Goal: Task Accomplishment & Management: Complete application form

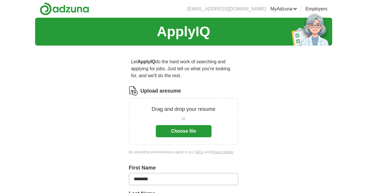
click at [172, 125] on button "Choose file" at bounding box center [184, 131] width 56 height 12
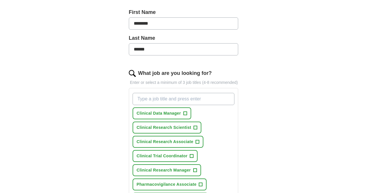
scroll to position [161, 0]
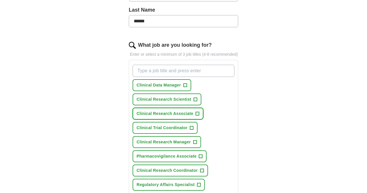
click at [168, 111] on span "Clinical Research Associate" at bounding box center [165, 114] width 57 height 6
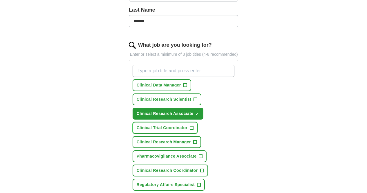
click at [169, 125] on span "Clinical Trial Coordinator" at bounding box center [162, 128] width 51 height 6
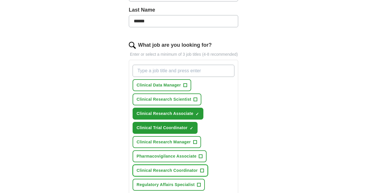
click at [175, 167] on span "Clinical Research Coordinator" at bounding box center [167, 170] width 61 height 6
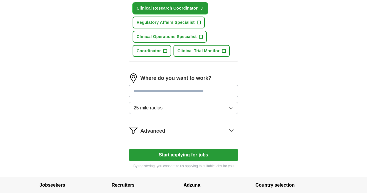
scroll to position [326, 0]
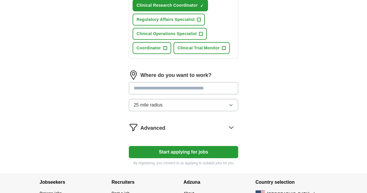
click at [195, 82] on input at bounding box center [184, 88] width 110 height 12
type input "****"
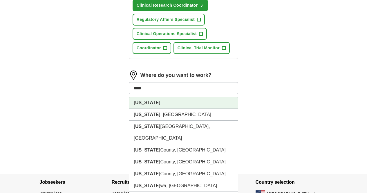
click at [187, 97] on li "[US_STATE]" at bounding box center [183, 103] width 109 height 12
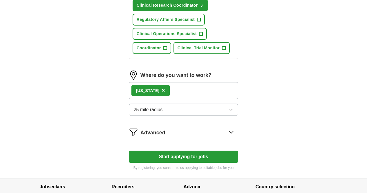
click at [182, 104] on button "25 mile radius" at bounding box center [184, 110] width 110 height 12
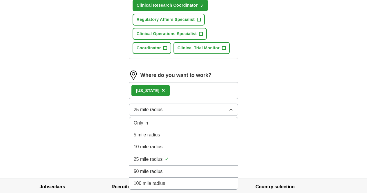
click at [174, 120] on div "Only in" at bounding box center [184, 123] width 100 height 7
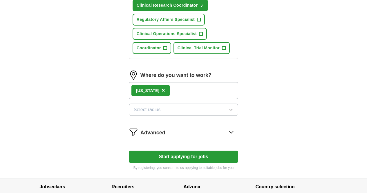
click at [177, 82] on div "[US_STATE] ×" at bounding box center [184, 90] width 110 height 17
click at [158, 82] on div "[US_STATE] ×" at bounding box center [184, 90] width 110 height 17
click at [142, 85] on div "[US_STATE] ×" at bounding box center [150, 91] width 38 height 12
click at [154, 104] on button "Select radius" at bounding box center [184, 110] width 110 height 12
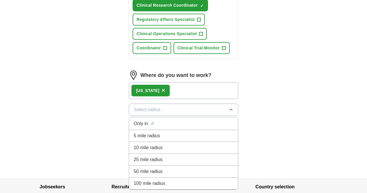
click at [151, 120] on div "Only in ✓" at bounding box center [184, 124] width 100 height 8
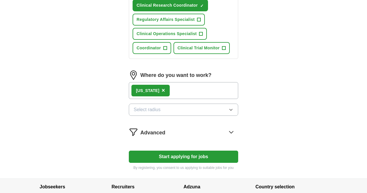
click at [160, 104] on button "Select radius" at bounding box center [184, 110] width 110 height 12
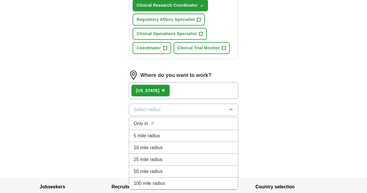
click at [153, 178] on li "100 mile radius" at bounding box center [183, 184] width 109 height 12
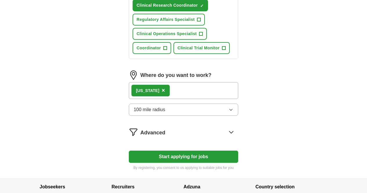
click at [160, 82] on div "[US_STATE] ×" at bounding box center [184, 90] width 110 height 17
click at [150, 106] on span "100 mile radius" at bounding box center [150, 109] width 32 height 7
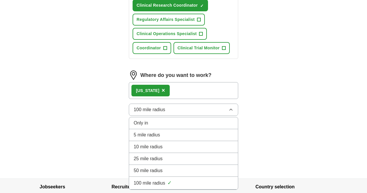
click at [147, 120] on div "Only in" at bounding box center [184, 123] width 100 height 7
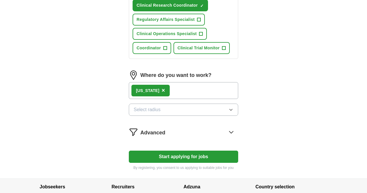
click at [154, 151] on button "Start applying for jobs" at bounding box center [184, 157] width 110 height 12
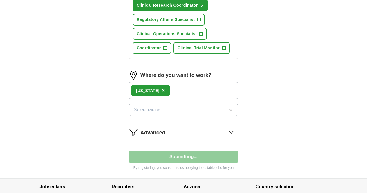
select select "**"
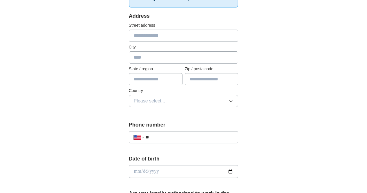
scroll to position [0, 0]
